Goal: Book appointment/travel/reservation

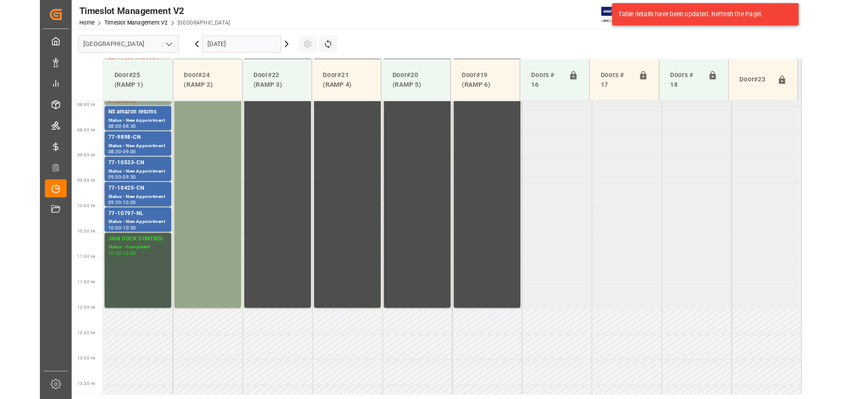
scroll to position [396, 0]
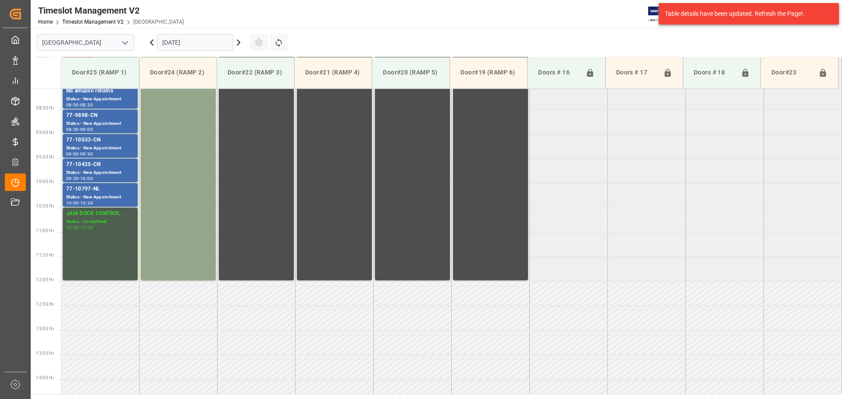
click at [736, 14] on div "Table details have been updated. Refresh the Page!." at bounding box center [749, 13] width 168 height 9
click at [238, 44] on icon at bounding box center [238, 42] width 11 height 11
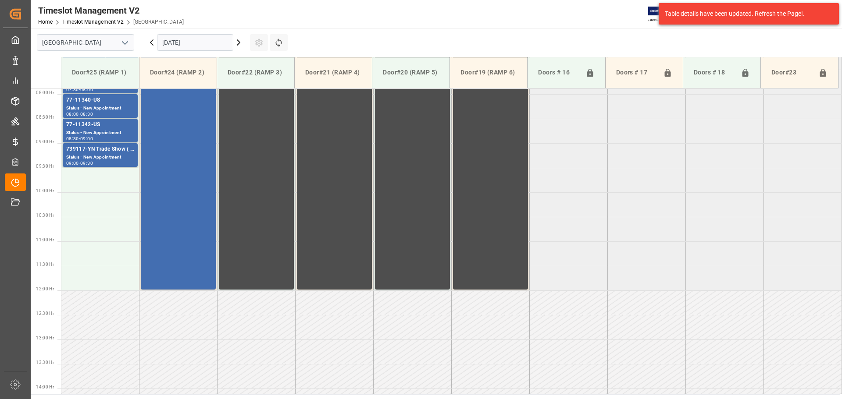
scroll to position [388, 0]
click at [107, 174] on td at bounding box center [100, 180] width 78 height 25
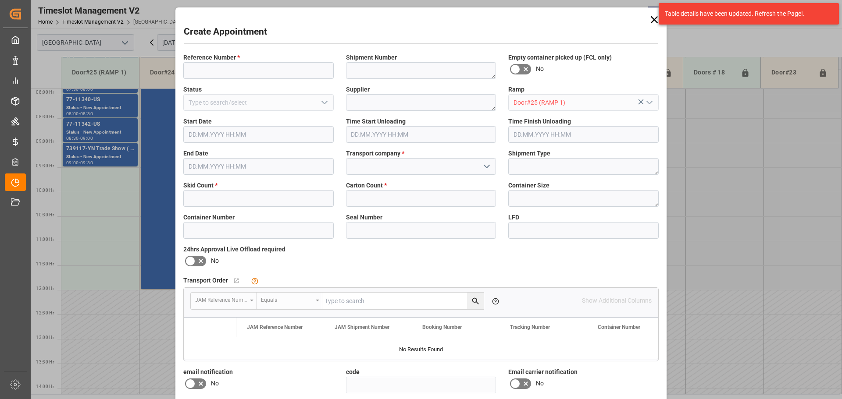
type input "[DATE] 09:30"
type input "[DATE] 10:00"
click at [231, 203] on input "text" at bounding box center [258, 198] width 150 height 17
type input "6"
click at [369, 200] on input "text" at bounding box center [421, 198] width 150 height 17
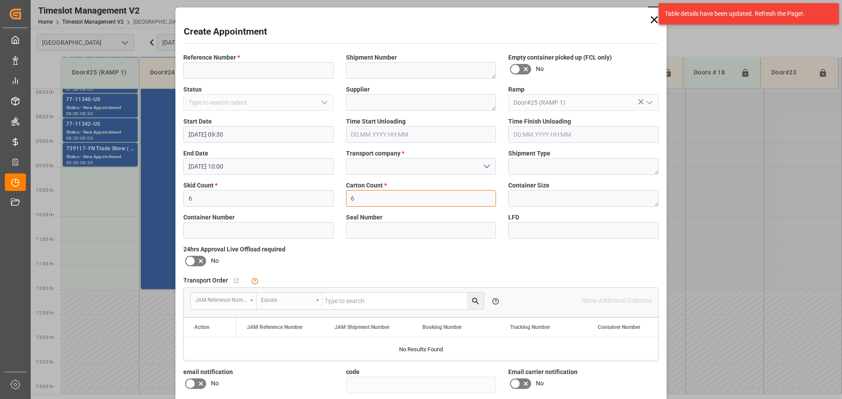
type input "6"
click at [486, 166] on icon "open menu" at bounding box center [486, 166] width 11 height 11
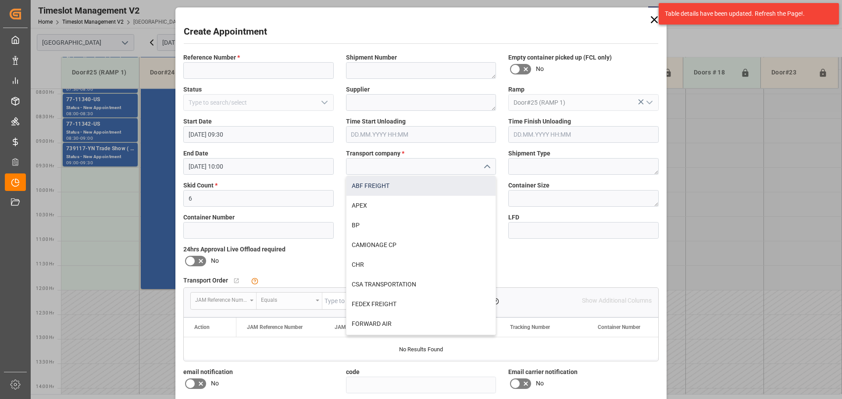
click at [377, 188] on div "ABF FREIGHT" at bounding box center [421, 186] width 150 height 20
type input "ABF FREIGHT"
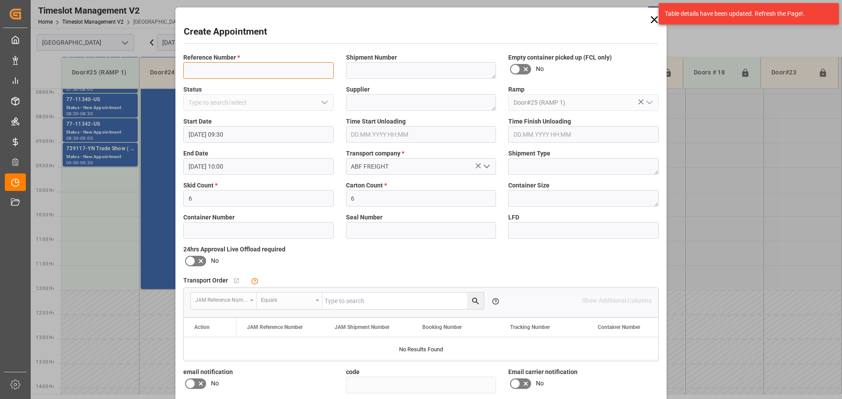
click at [291, 69] on input at bounding box center [258, 70] width 150 height 17
type input "NS amazon returns"
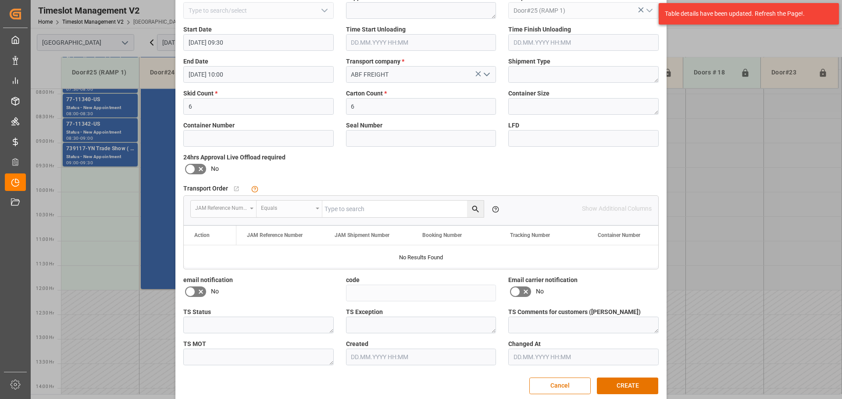
scroll to position [103, 0]
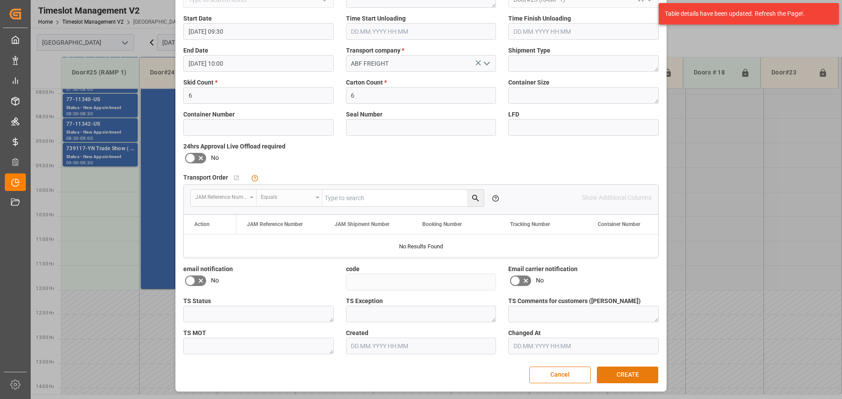
click at [625, 375] on button "CREATE" at bounding box center [627, 375] width 61 height 17
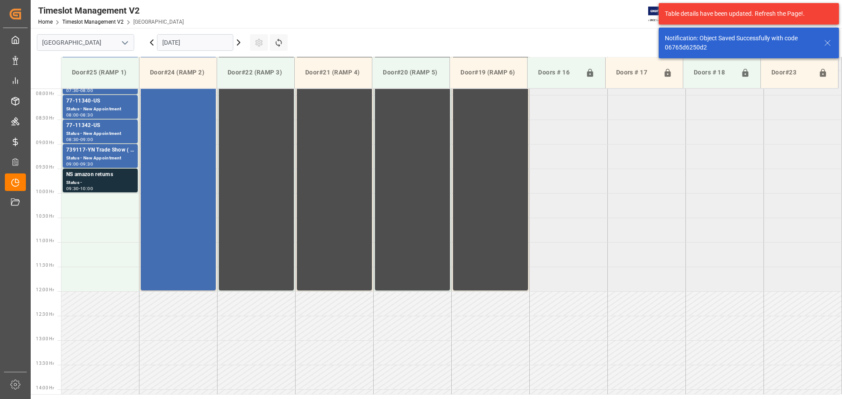
scroll to position [388, 0]
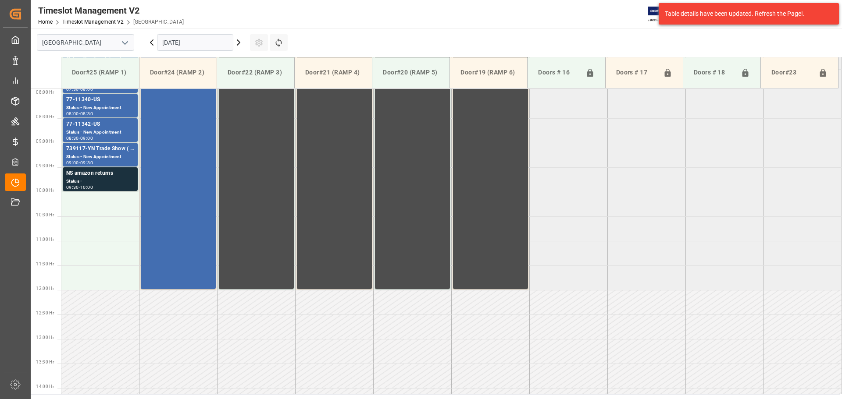
click at [224, 43] on input "[DATE]" at bounding box center [195, 42] width 76 height 17
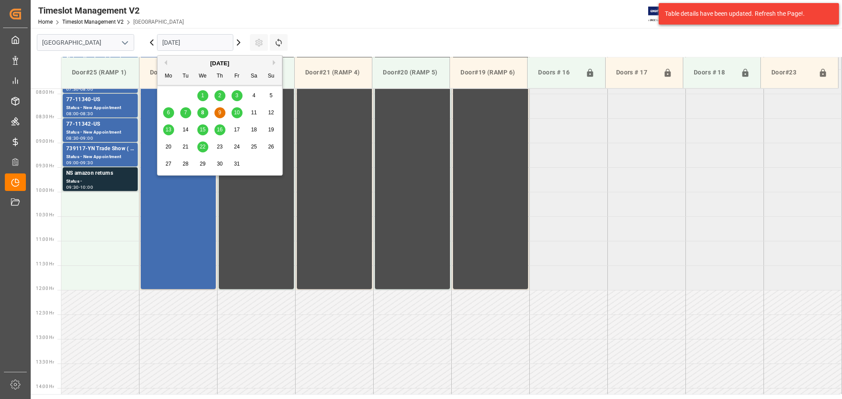
click at [207, 129] on div "15" at bounding box center [202, 130] width 11 height 11
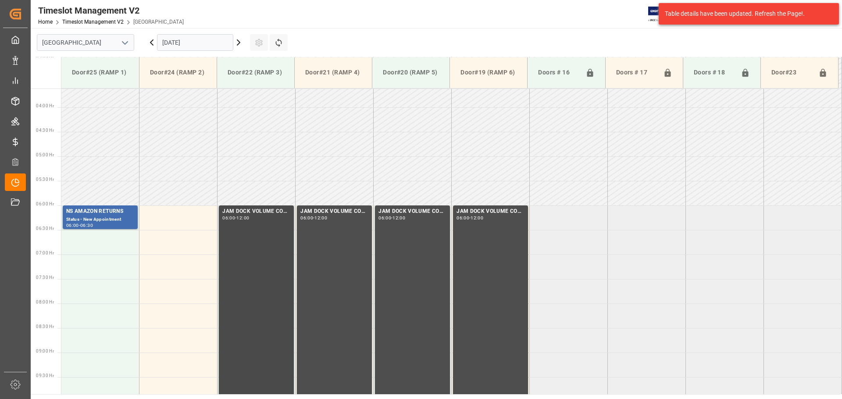
scroll to position [168, 0]
